Goal: Task Accomplishment & Management: Manage account settings

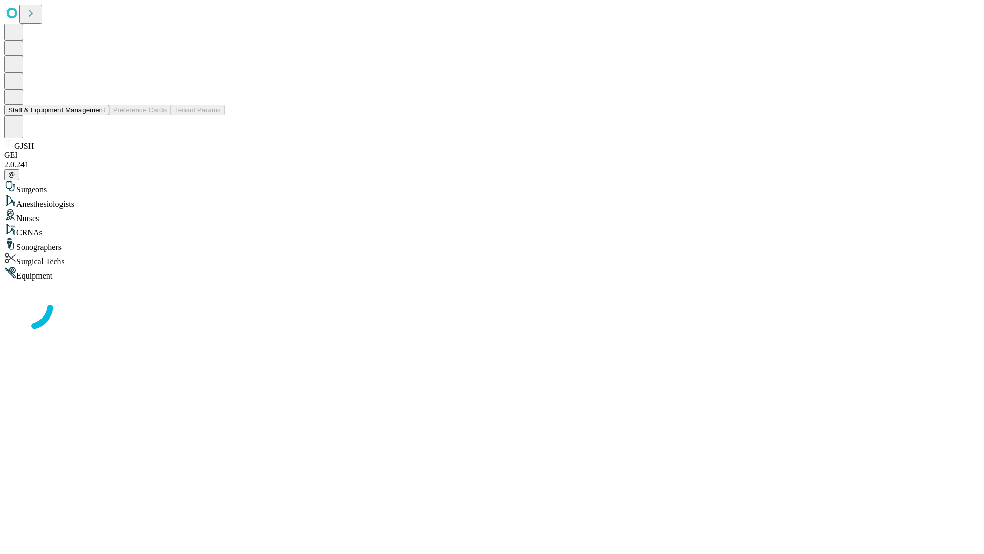
click at [98, 115] on button "Staff & Equipment Management" at bounding box center [56, 110] width 105 height 11
